Goal: Transaction & Acquisition: Obtain resource

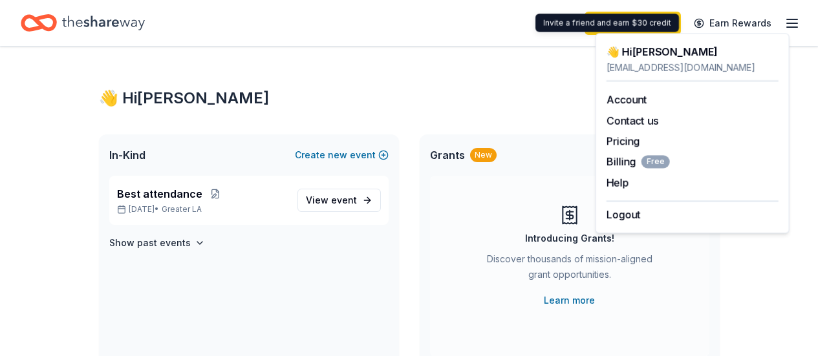
scroll to position [259, 0]
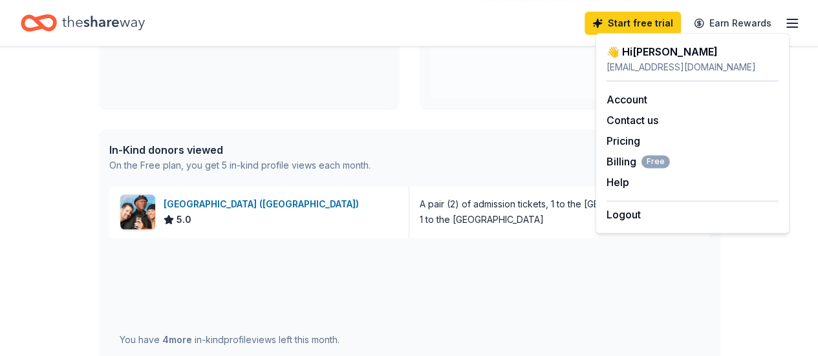
click at [503, 22] on div "Start free trial Earn Rewards" at bounding box center [409, 23] width 776 height 30
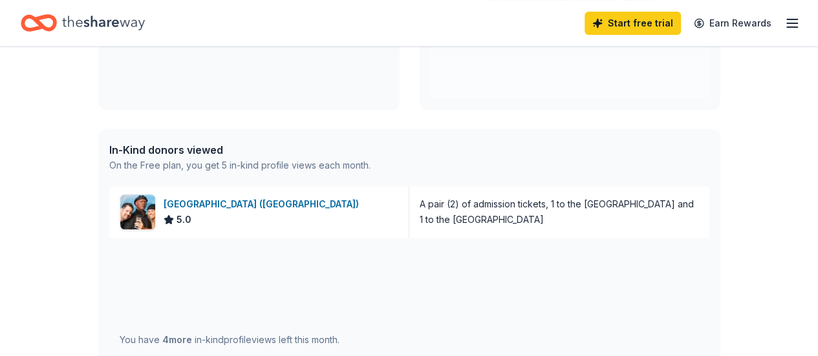
click at [784, 22] on icon "button" at bounding box center [792, 24] width 16 height 16
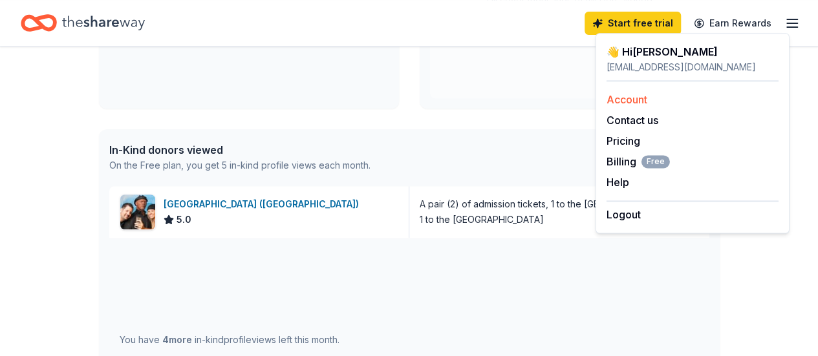
click at [628, 104] on link "Account" at bounding box center [626, 99] width 41 height 13
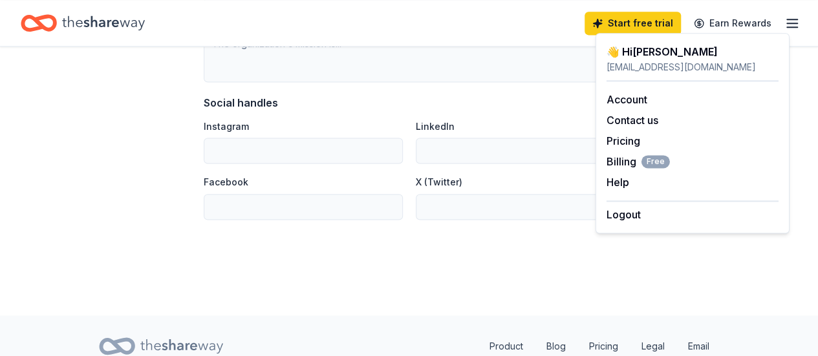
scroll to position [935, 0]
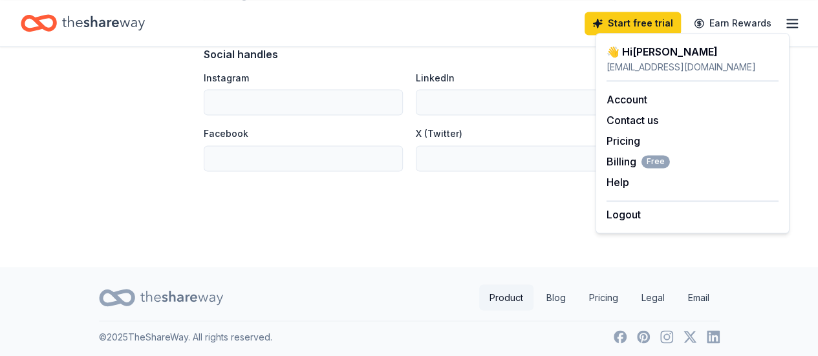
click at [502, 291] on link "Product" at bounding box center [506, 297] width 54 height 26
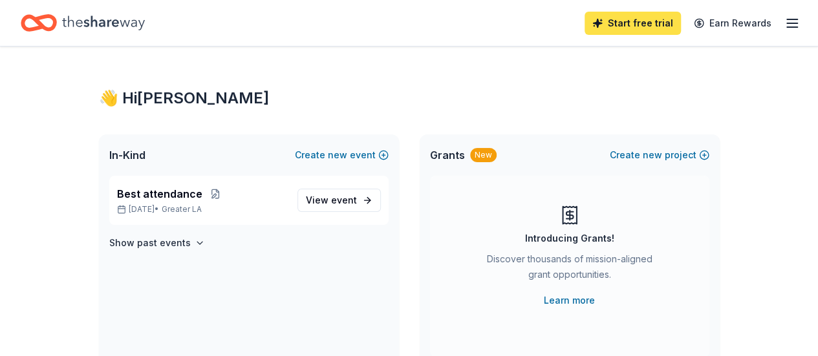
click at [623, 25] on link "Start free trial" at bounding box center [632, 23] width 96 height 23
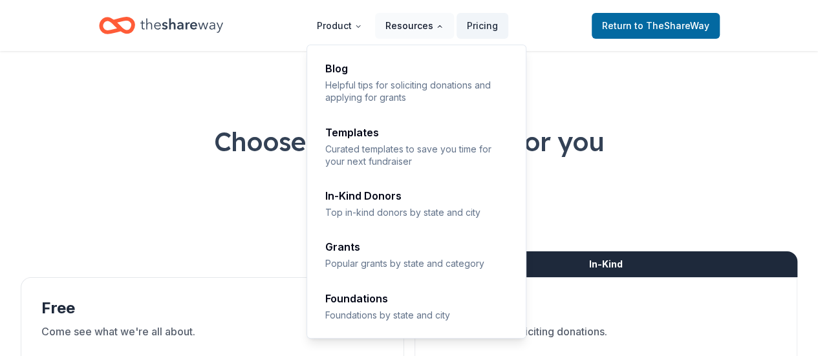
click at [434, 25] on button "Resources" at bounding box center [414, 26] width 79 height 26
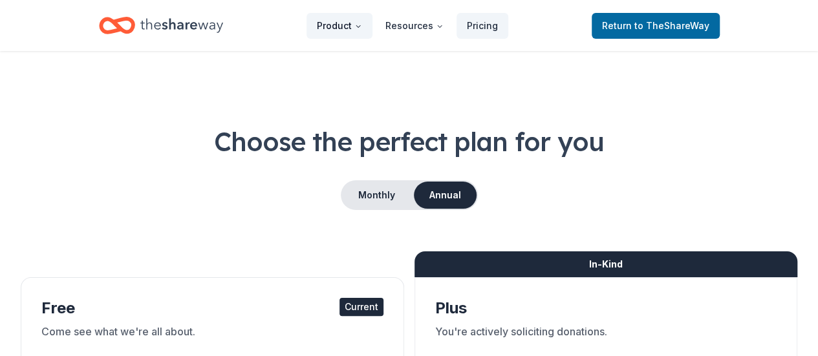
click at [354, 33] on button "Product" at bounding box center [339, 26] width 66 height 26
click at [355, 29] on button "Product" at bounding box center [339, 26] width 66 height 26
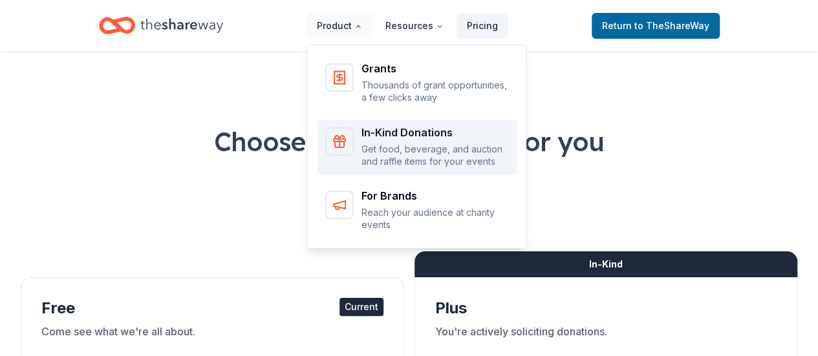
click at [410, 135] on div "In-Kind Donations" at bounding box center [434, 132] width 147 height 10
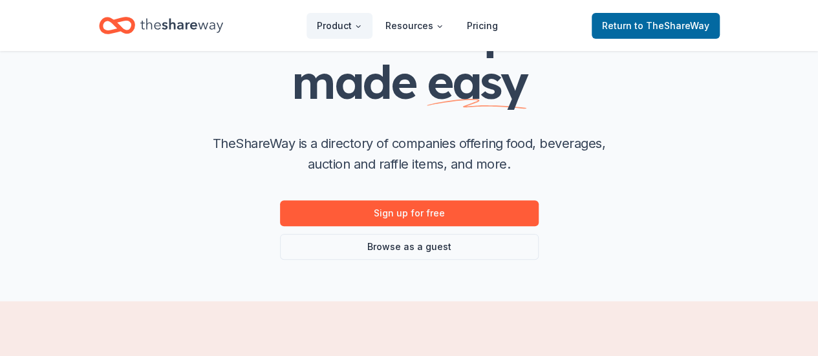
scroll to position [129, 0]
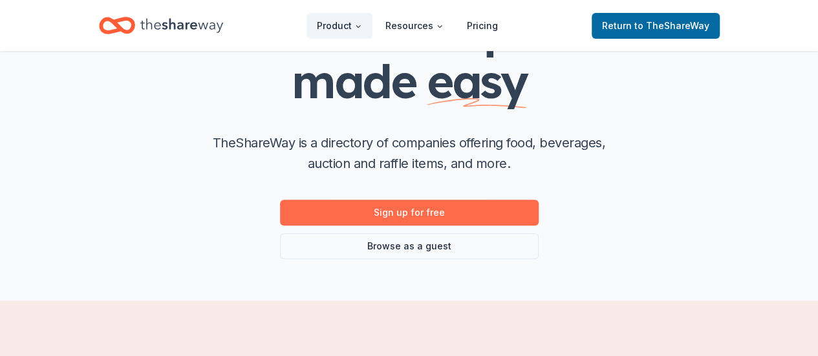
click at [461, 213] on link "Sign up for free" at bounding box center [409, 213] width 259 height 26
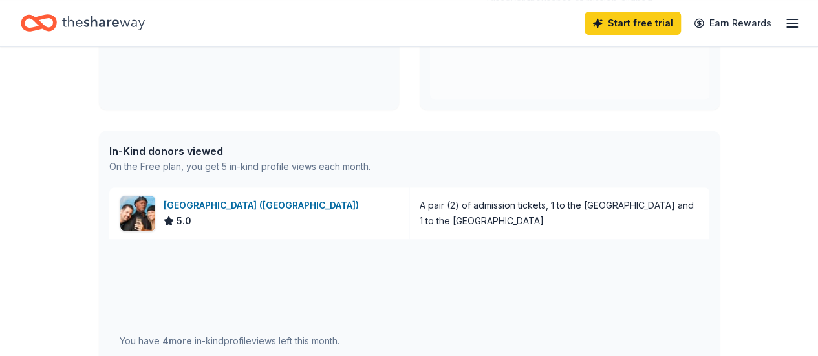
scroll to position [259, 0]
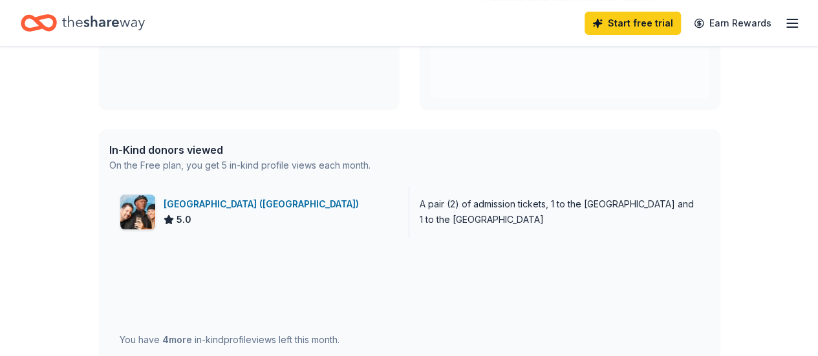
click at [222, 202] on div "[GEOGRAPHIC_DATA] ([GEOGRAPHIC_DATA])" at bounding box center [264, 204] width 200 height 16
